Goal: Find specific page/section: Find specific page/section

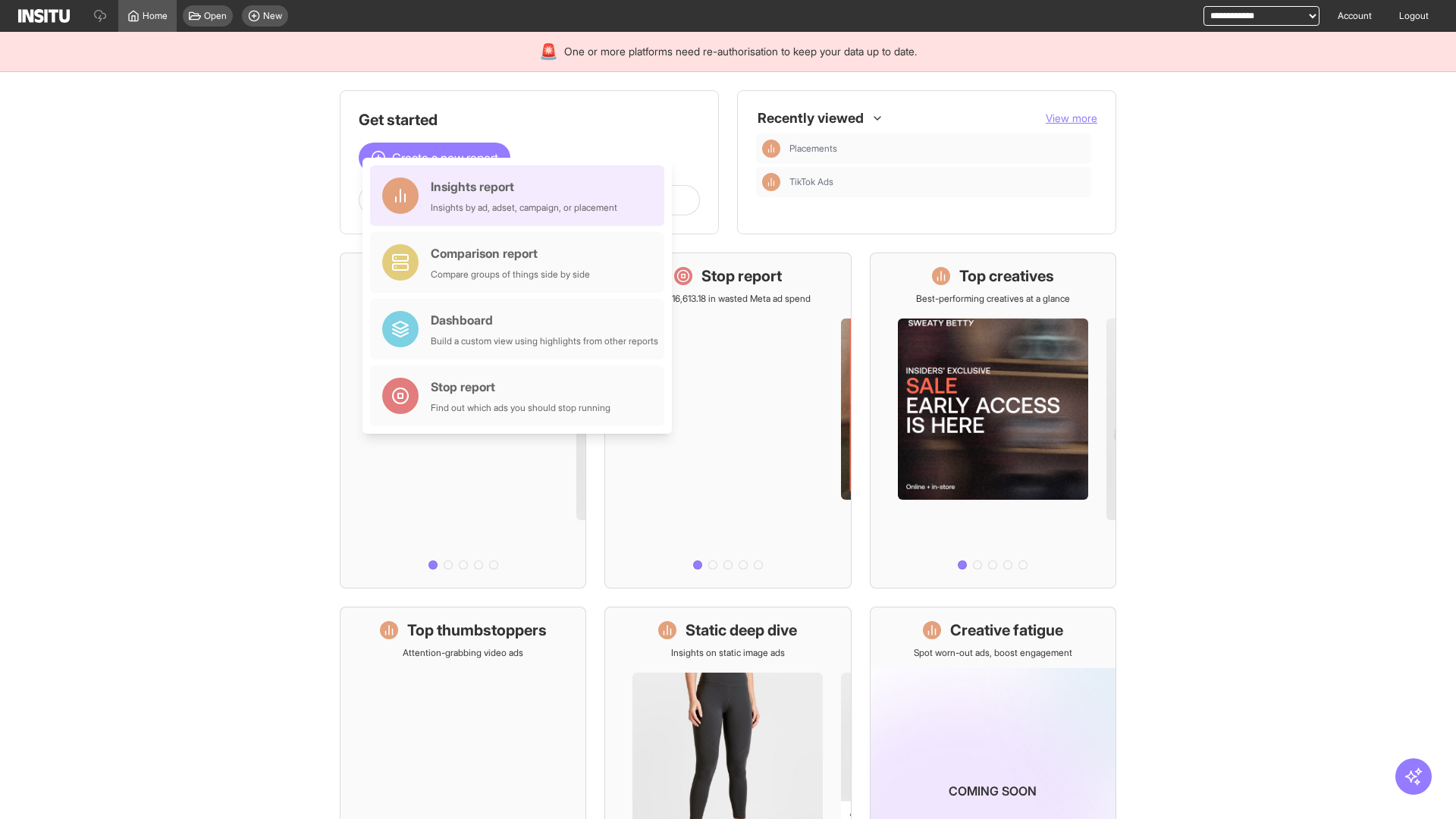
click at [521, 196] on div "Insights report Insights by ad, adset, campaign, or placement" at bounding box center [523, 196] width 186 height 37
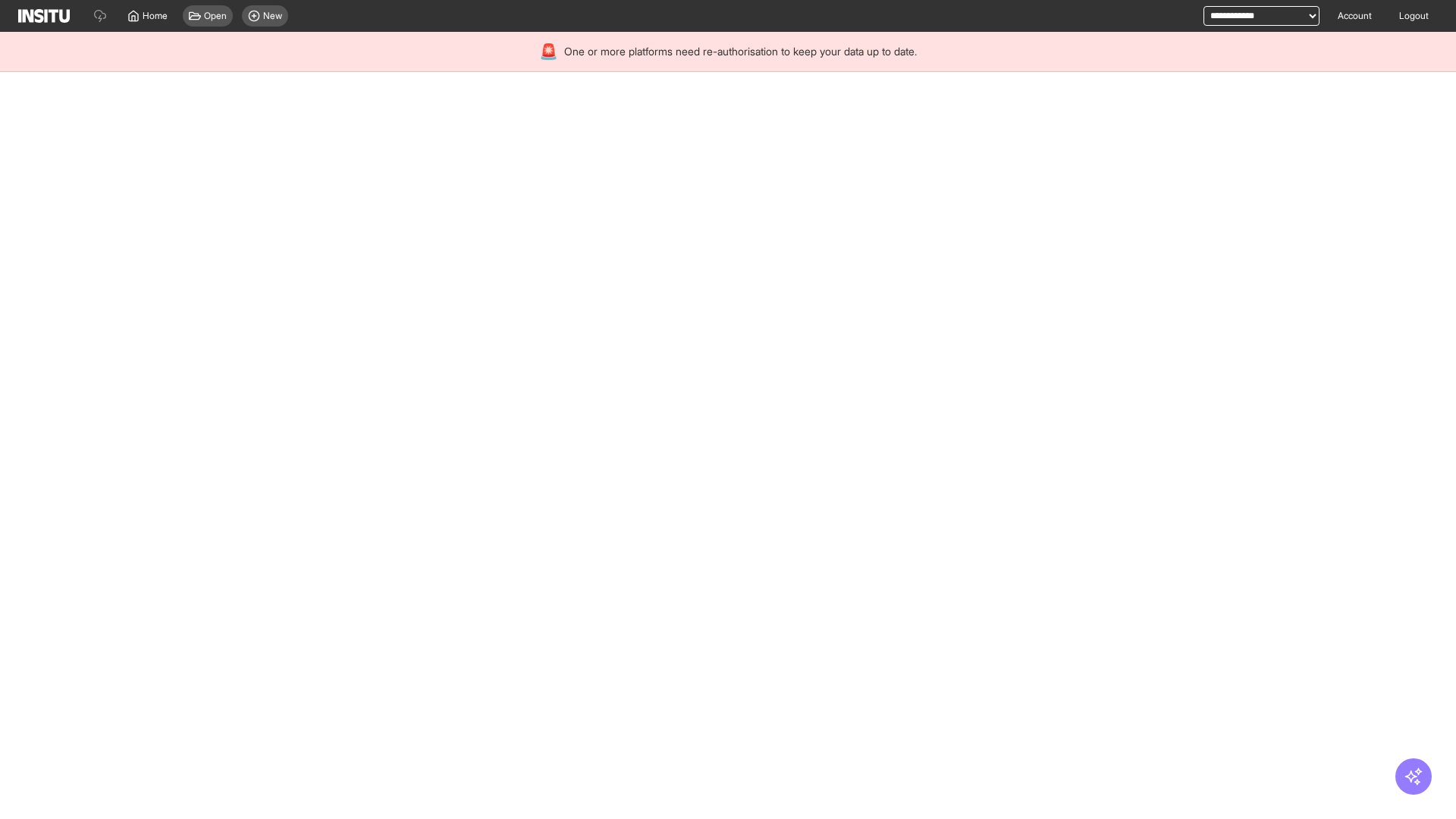
select select "**"
